Goal: Task Accomplishment & Management: Manage account settings

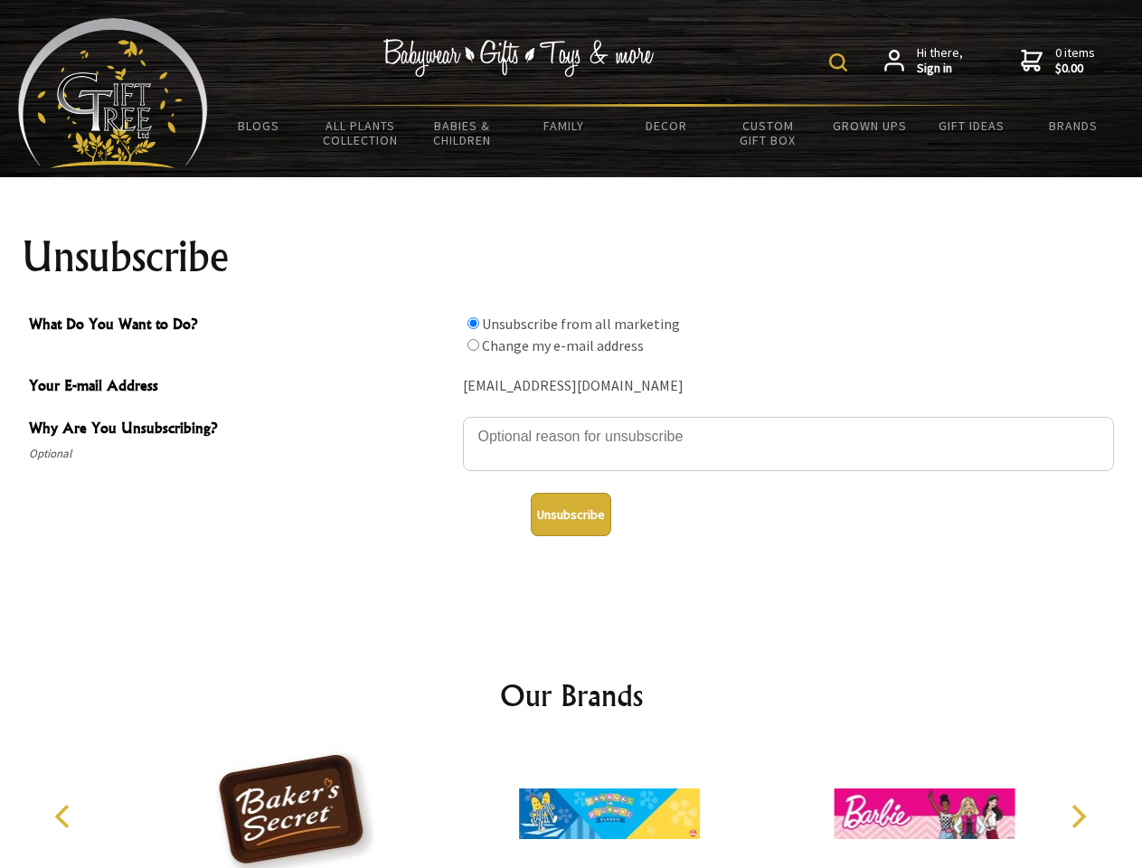
click at [841, 62] on img at bounding box center [838, 62] width 18 height 18
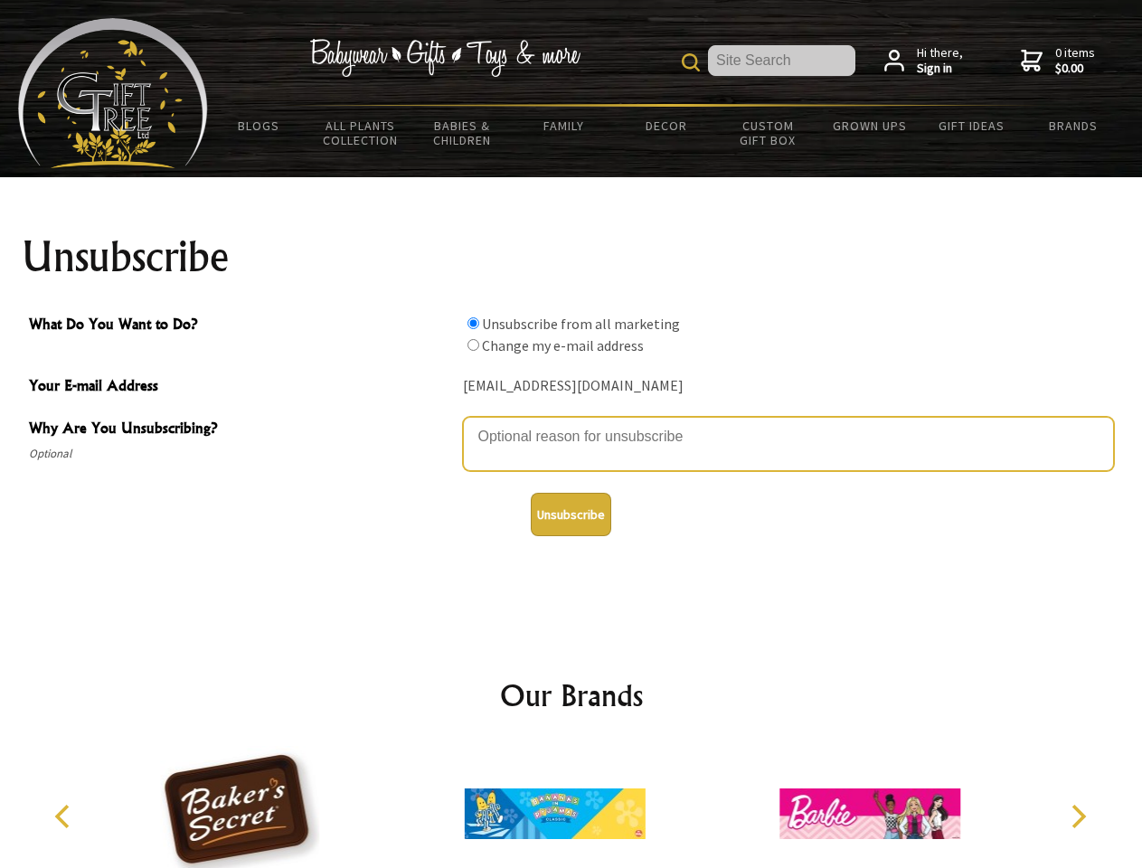
click at [571, 423] on textarea "Why Are You Unsubscribing?" at bounding box center [788, 444] width 651 height 54
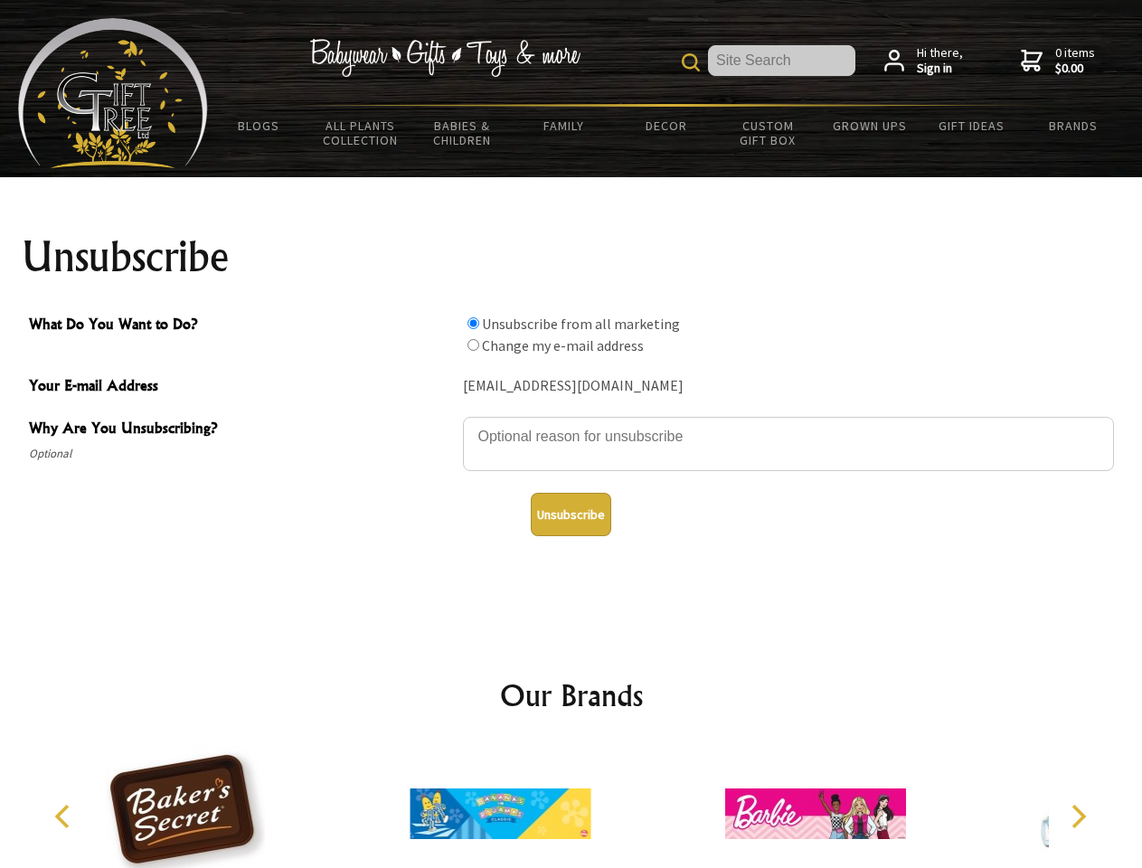
click at [473, 323] on input "What Do You Want to Do?" at bounding box center [473, 323] width 12 height 12
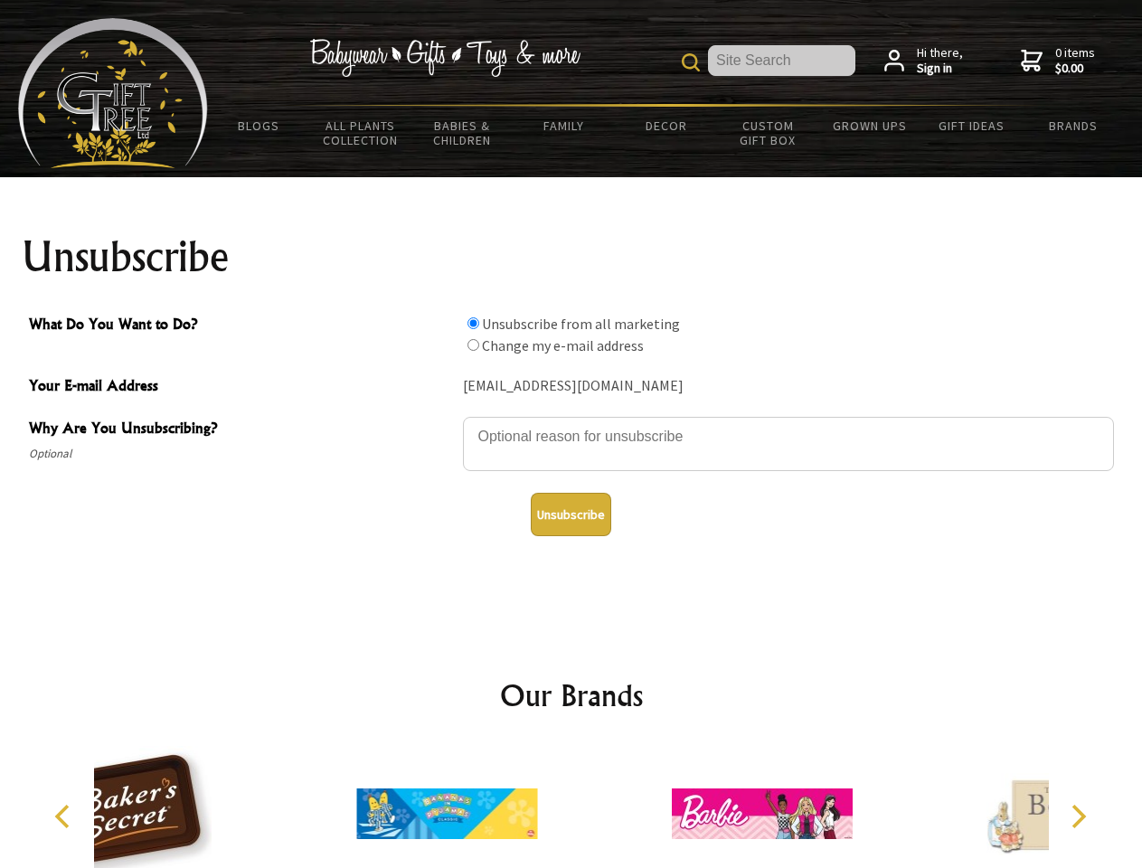
click at [473, 344] on input "What Do You Want to Do?" at bounding box center [473, 345] width 12 height 12
radio input "true"
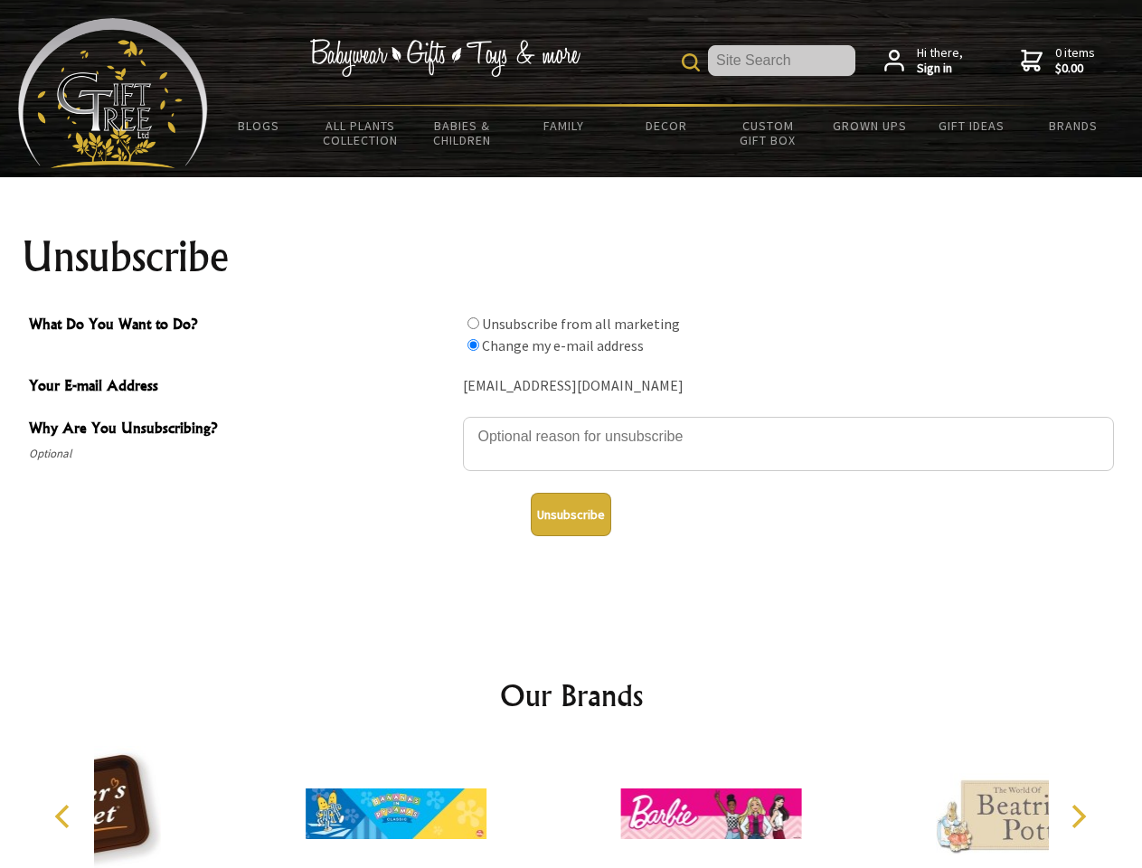
click at [570, 514] on button "Unsubscribe" at bounding box center [571, 514] width 80 height 43
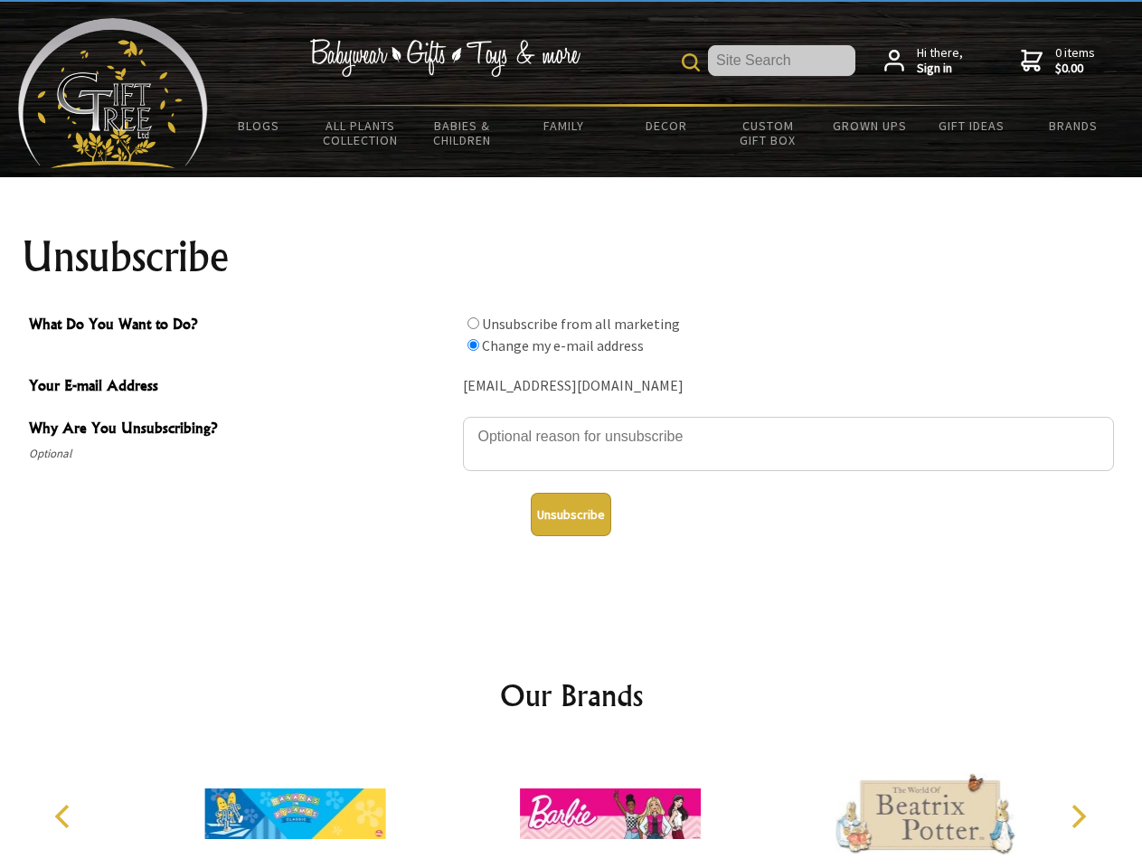
click at [65, 816] on icon "Previous" at bounding box center [63, 815] width 23 height 23
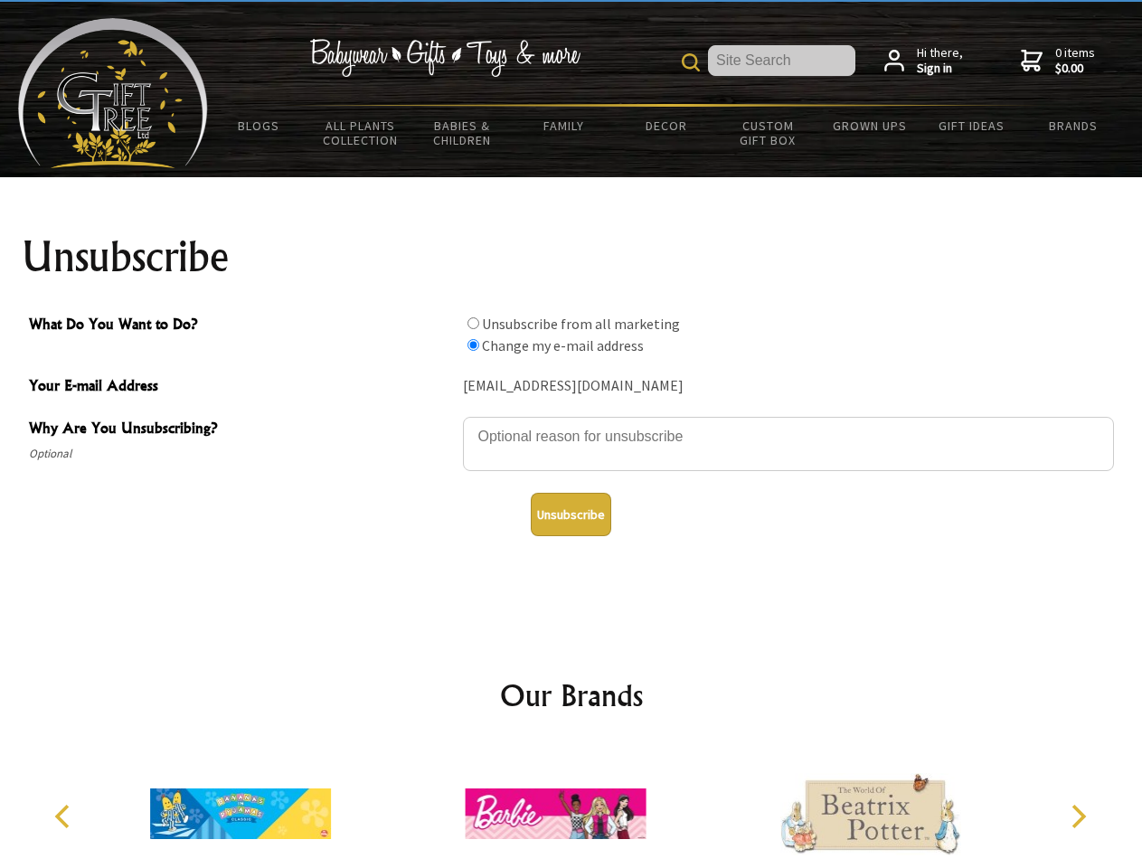
click at [1077, 816] on icon "Next" at bounding box center [1076, 815] width 23 height 23
